Goal: Task Accomplishment & Management: Use online tool/utility

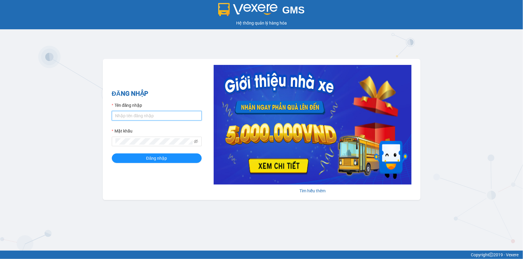
click at [166, 114] on input "Tên đăng nhập" at bounding box center [157, 116] width 90 height 10
type input "thusuong.tienoanh"
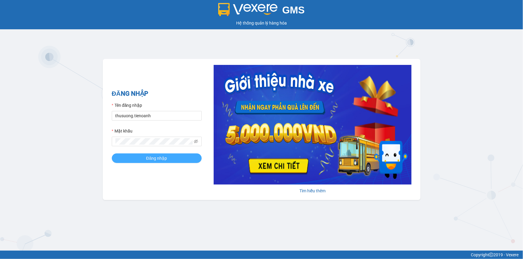
click at [148, 158] on span "Đăng nhập" at bounding box center [156, 158] width 21 height 7
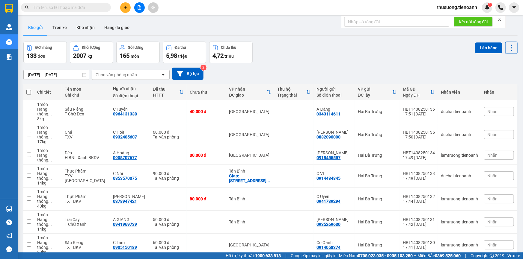
click at [52, 9] on input "text" at bounding box center [68, 7] width 71 height 7
